Goal: Navigation & Orientation: Find specific page/section

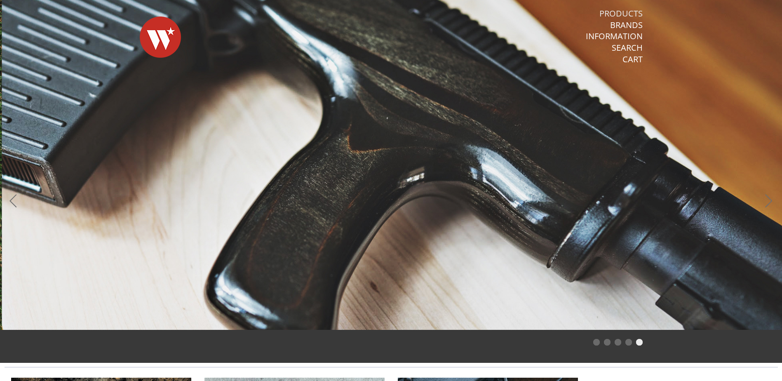
click at [618, 10] on link "Products" at bounding box center [621, 13] width 43 height 11
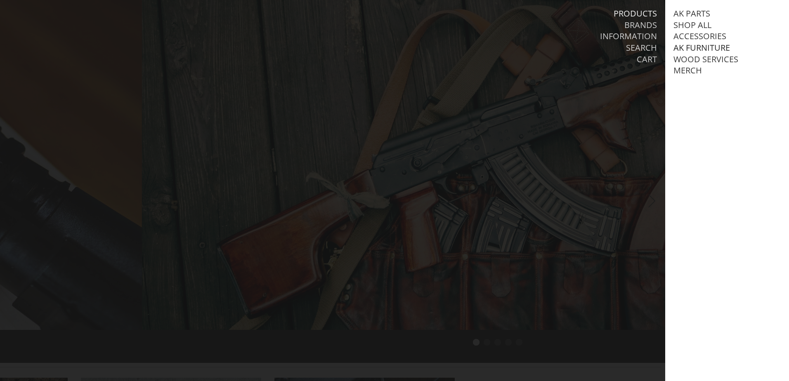
click at [698, 47] on link "AK Furniture" at bounding box center [701, 47] width 57 height 11
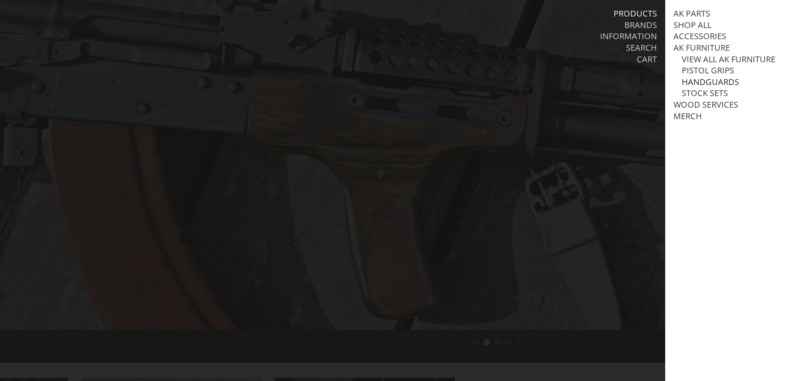
click at [704, 87] on link "Handguards" at bounding box center [709, 82] width 57 height 11
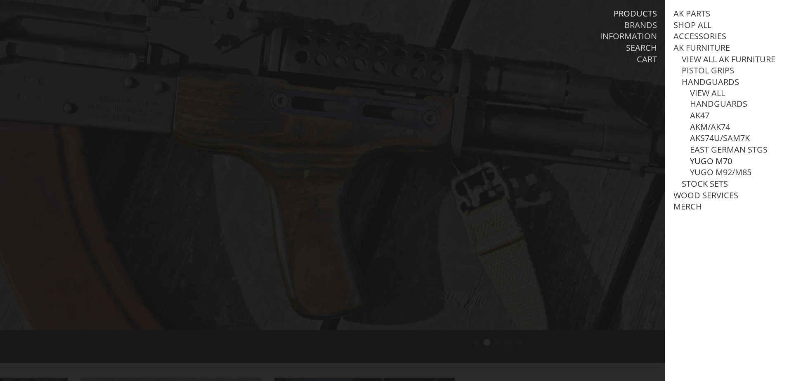
click at [709, 167] on link "Yugo M70" at bounding box center [711, 161] width 42 height 11
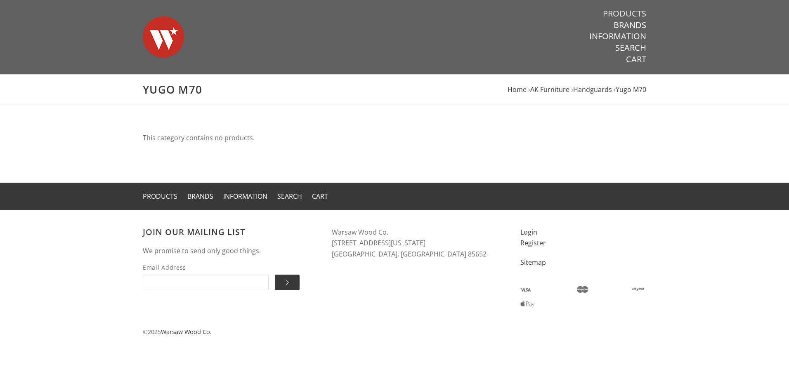
click at [627, 14] on link "Products" at bounding box center [624, 13] width 43 height 11
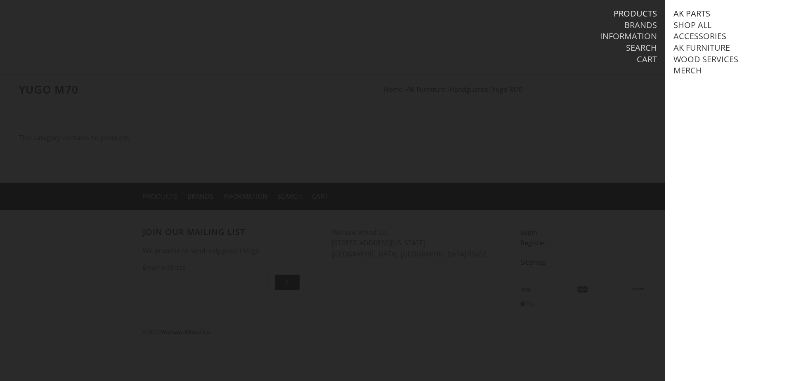
click at [686, 13] on link "AK Parts" at bounding box center [691, 13] width 37 height 11
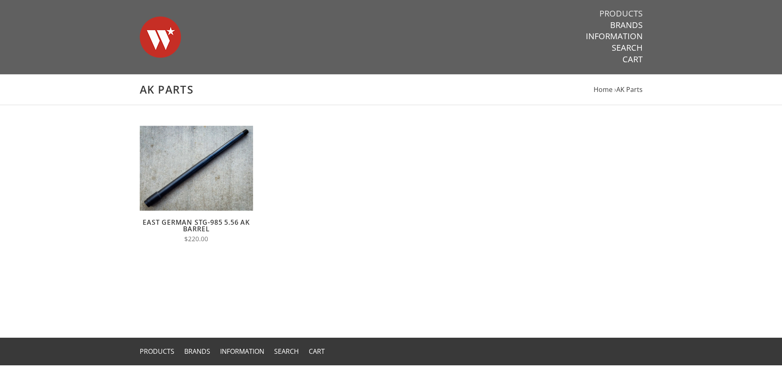
click at [634, 11] on link "Products" at bounding box center [621, 13] width 43 height 11
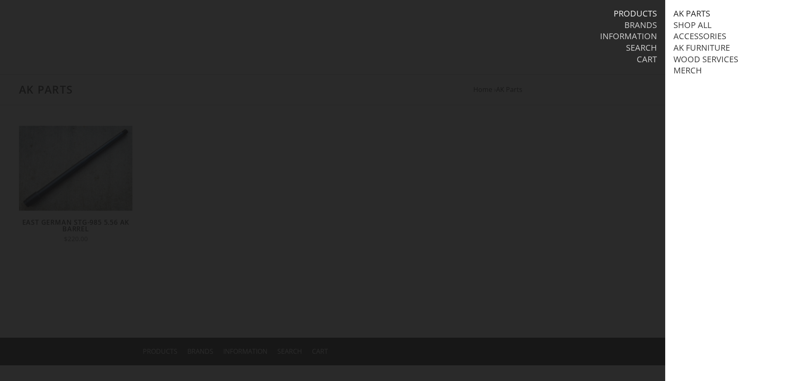
click at [687, 14] on link "AK Parts" at bounding box center [691, 13] width 37 height 11
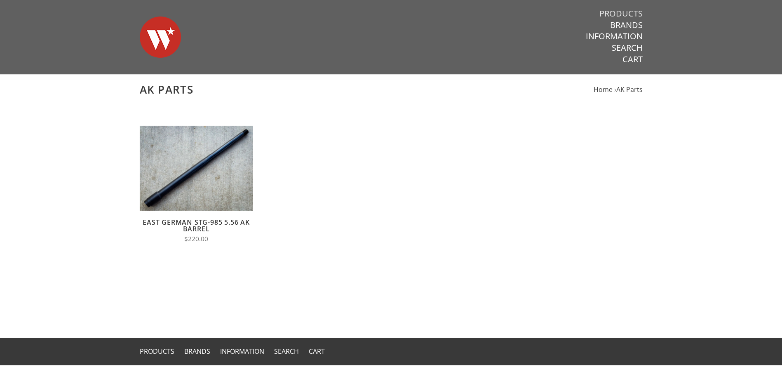
click at [628, 13] on link "Products" at bounding box center [621, 13] width 43 height 11
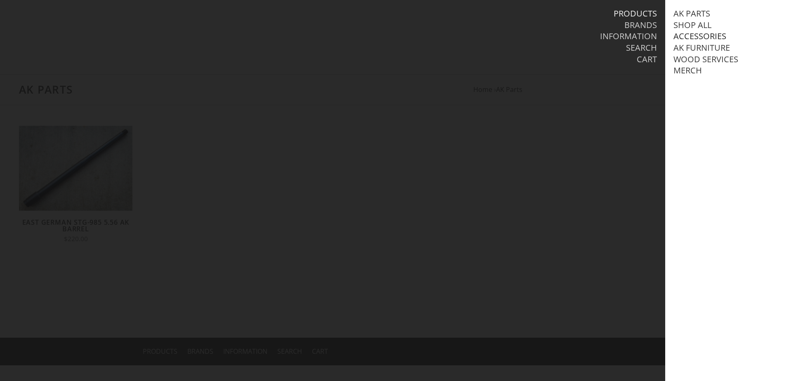
click at [694, 38] on link "Accessories" at bounding box center [699, 36] width 53 height 11
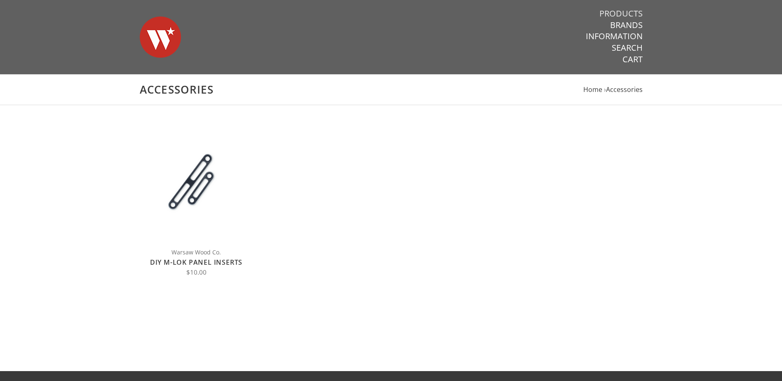
click at [635, 11] on link "Products" at bounding box center [621, 13] width 43 height 11
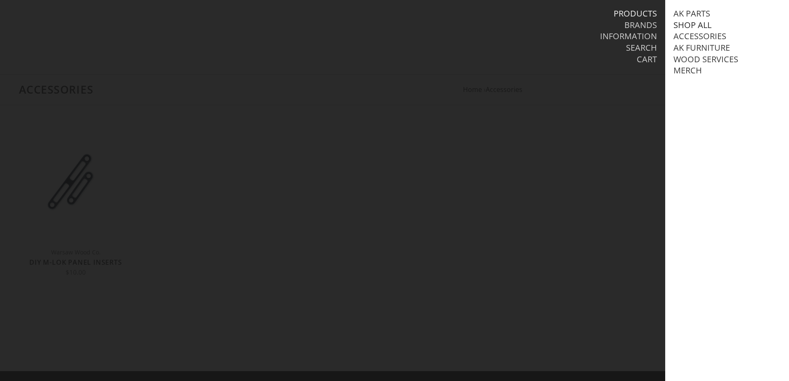
click at [684, 26] on link "Shop All" at bounding box center [692, 25] width 38 height 11
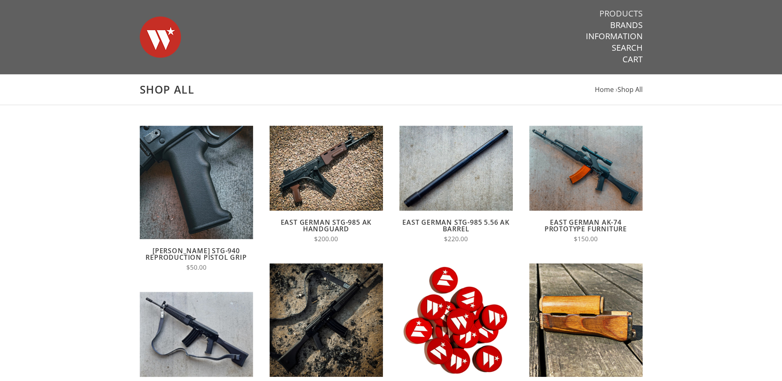
click at [627, 12] on link "Products" at bounding box center [621, 13] width 43 height 11
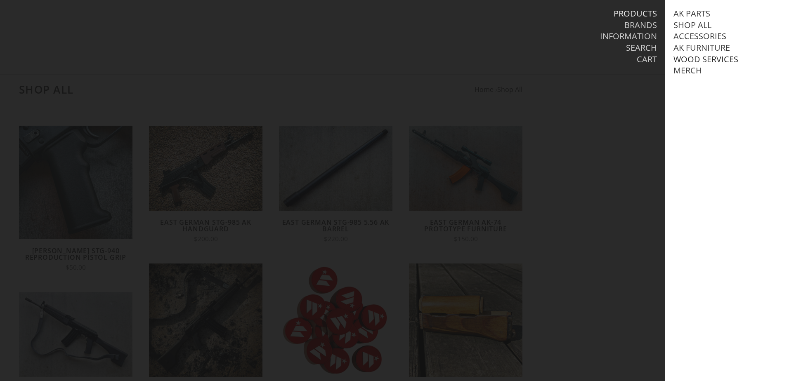
click at [695, 59] on link "Wood Services" at bounding box center [705, 59] width 65 height 11
